Goal: Use online tool/utility: Utilize a website feature to perform a specific function

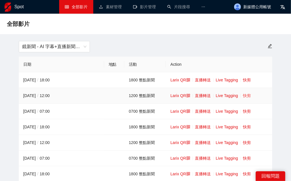
click at [248, 98] on link "快剪" at bounding box center [247, 95] width 8 height 5
click at [251, 126] on link "快剪" at bounding box center [247, 127] width 8 height 5
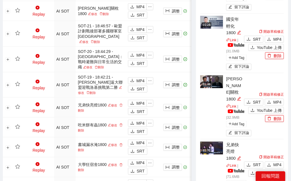
scroll to position [348, 0]
